Goal: Check status

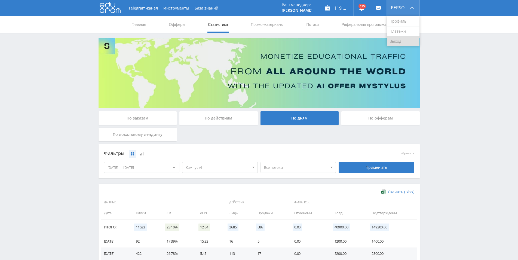
click at [402, 41] on link "Выход" at bounding box center [402, 41] width 33 height 10
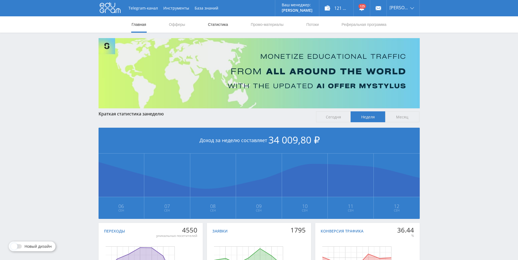
click at [215, 25] on link "Статистика" at bounding box center [217, 24] width 21 height 16
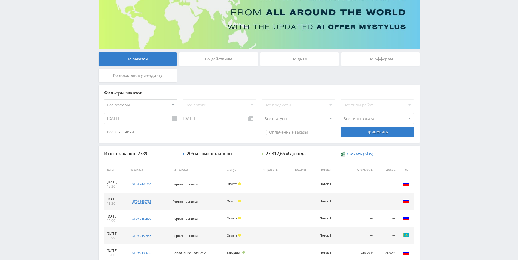
scroll to position [55, 0]
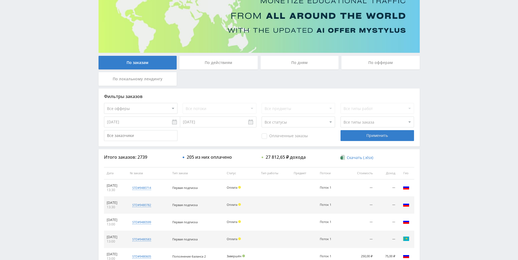
click at [104, 103] on select "Все офферы MyStylus MyStylus - Revshare Кампус AI Studybay Автор24 Studybay Bra…" at bounding box center [140, 108] width 73 height 11
select select "340"
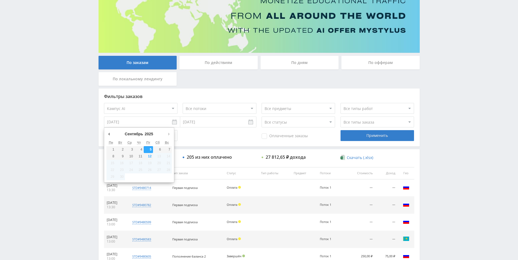
click at [137, 124] on input "[DATE]" at bounding box center [142, 121] width 76 height 11
type input "[DATE]"
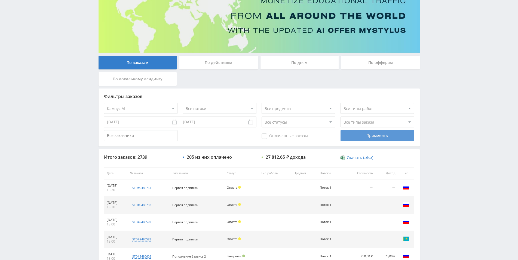
click at [354, 134] on div "Применить" at bounding box center [376, 135] width 73 height 11
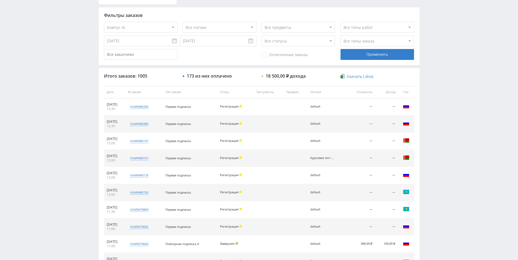
scroll to position [197, 0]
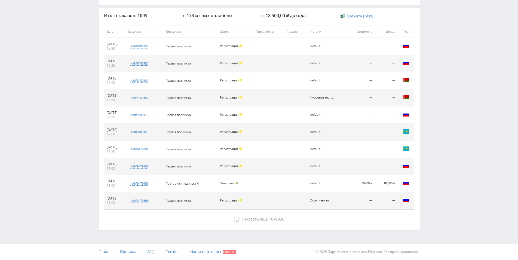
click at [230, 186] on td "Завершён" at bounding box center [235, 183] width 36 height 17
click at [113, 181] on div "12.09.2025" at bounding box center [115, 181] width 16 height 4
click at [328, 183] on div "default" at bounding box center [322, 183] width 24 height 4
click at [375, 182] on td "399,00 ₽" at bounding box center [361, 183] width 28 height 17
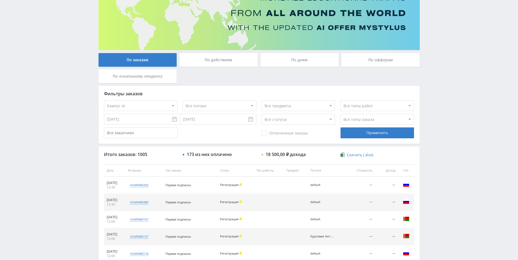
scroll to position [30, 0]
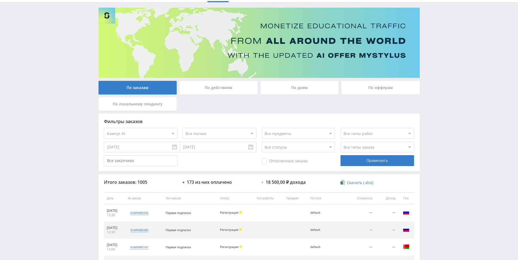
click at [317, 167] on div "Фильтры заказов Все офферы MyStylus MyStylus - Revshare Кампус AI Studybay Авто…" at bounding box center [258, 142] width 321 height 58
click at [301, 168] on div "Фильтры заказов Все офферы MyStylus MyStylus - Revshare Кампус AI Studybay Авто…" at bounding box center [258, 142] width 321 height 58
click at [277, 102] on div "По заказам По действиям По дням По офферам По локальному лендингу" at bounding box center [259, 97] width 324 height 33
click at [200, 100] on div "По заказам По действиям По дням По офферам По локальному лендингу" at bounding box center [259, 97] width 324 height 33
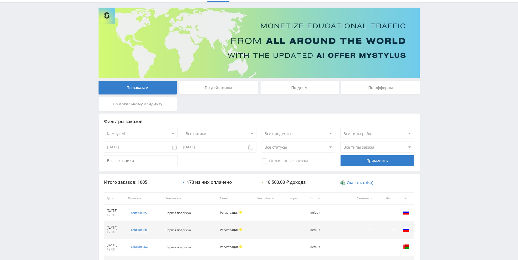
click at [200, 100] on div "По заказам По действиям По дням По офферам По локальному лендингу" at bounding box center [259, 97] width 324 height 33
click at [207, 108] on div "По заказам По действиям По дням По офферам По локальному лендингу" at bounding box center [259, 97] width 324 height 33
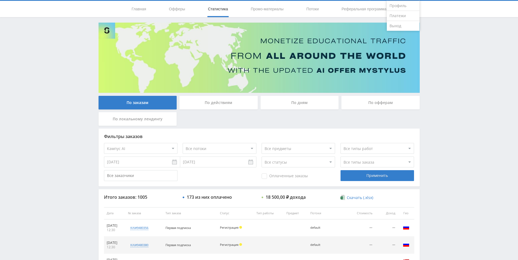
scroll to position [0, 0]
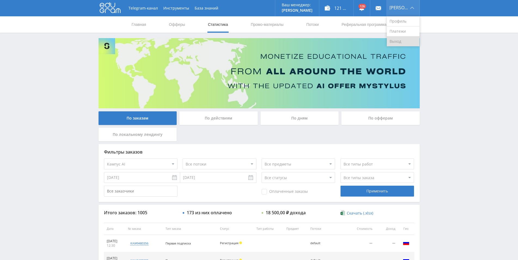
click at [406, 45] on link "Выход" at bounding box center [402, 41] width 33 height 10
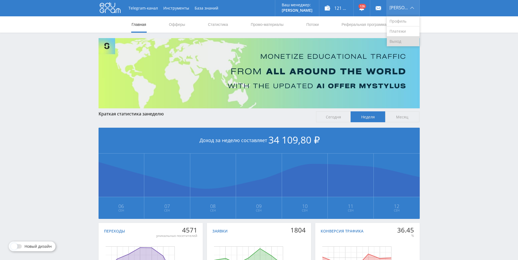
click at [398, 40] on link "Выход" at bounding box center [402, 41] width 33 height 10
